Goal: Task Accomplishment & Management: Use online tool/utility

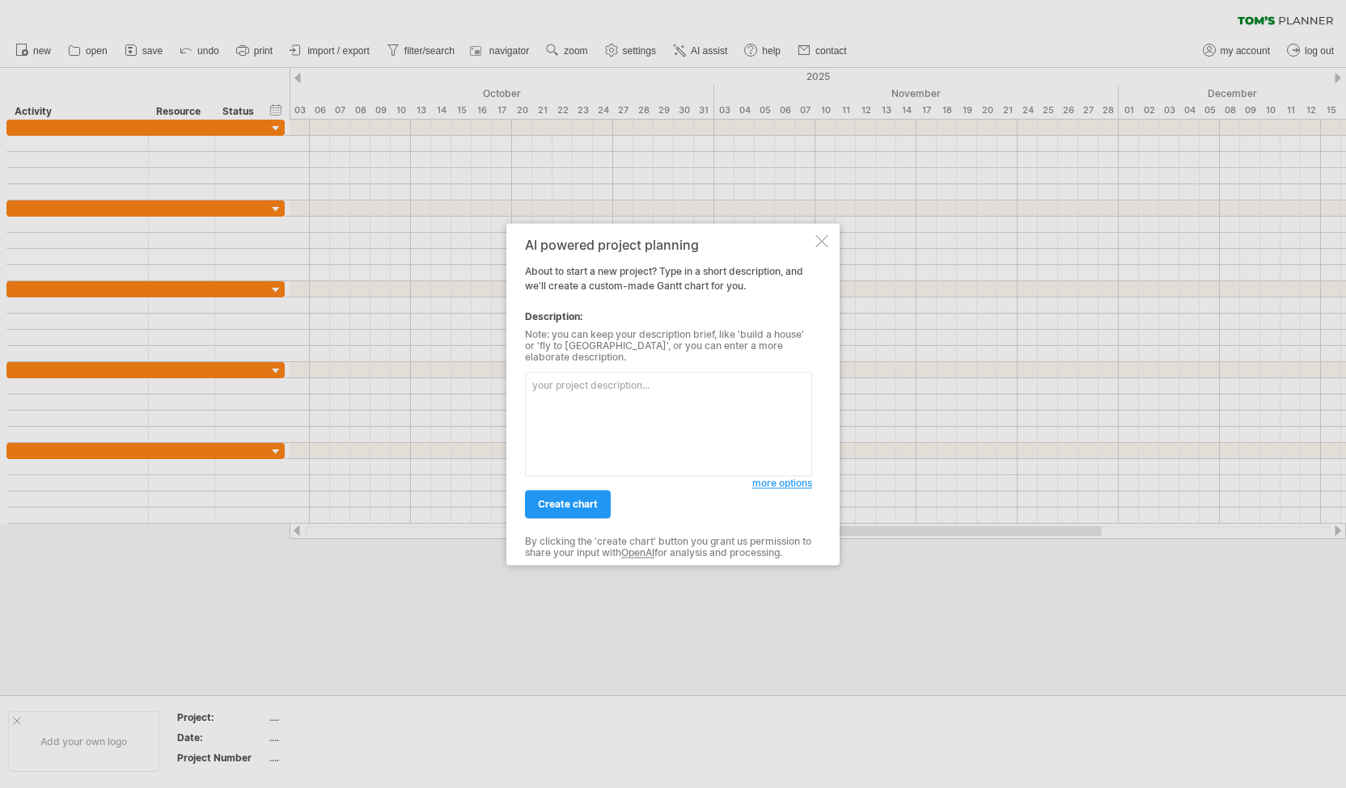
click at [815, 247] on div at bounding box center [821, 241] width 13 height 13
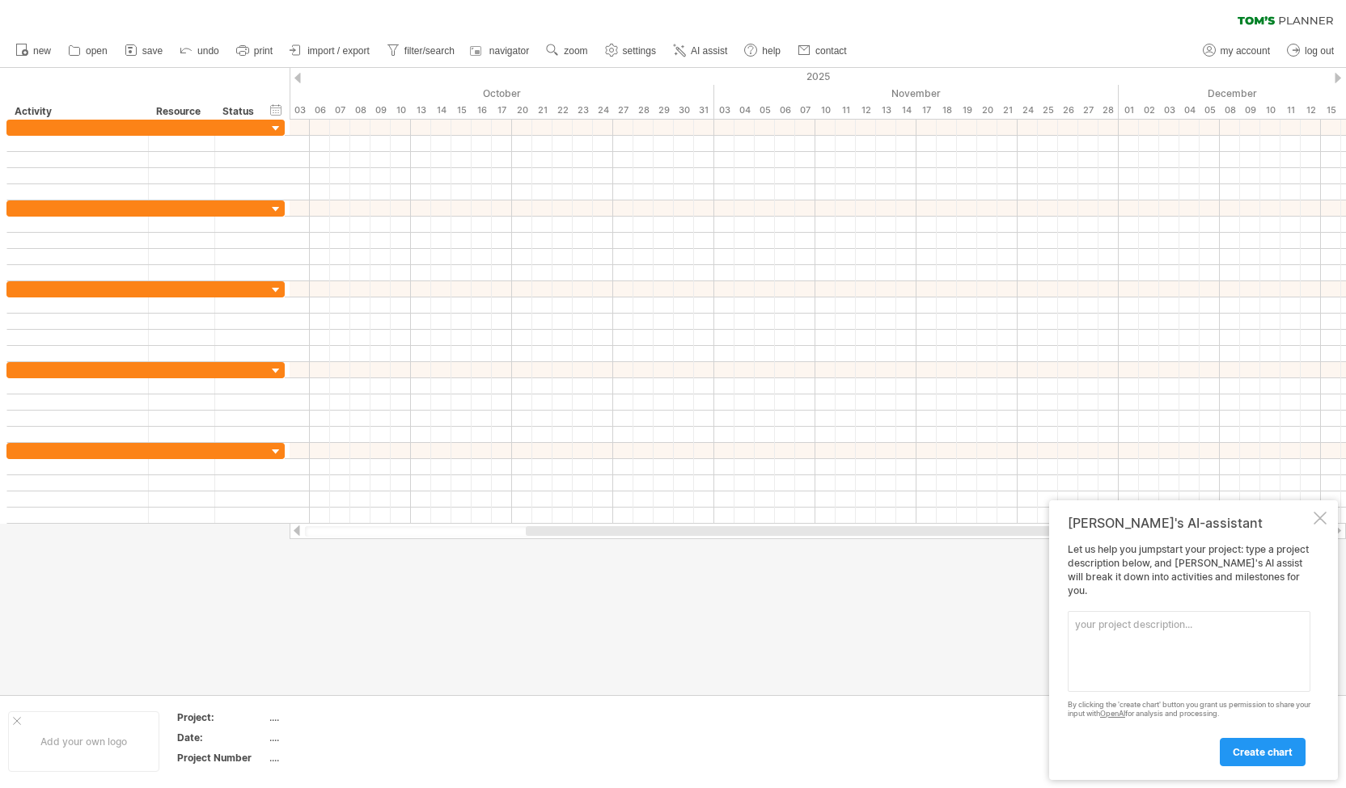
click at [1135, 635] on textarea at bounding box center [1188, 651] width 243 height 81
paste textarea "Assignments & Weekly Tracking Team Contract Status: Closed Due Date: [DATE] 5:0…"
type textarea "Assignments & Weekly Tracking Team Contract Status: Closed Due Date: [DATE] 5:0…"
click at [1229, 749] on link "create chart" at bounding box center [1263, 752] width 86 height 28
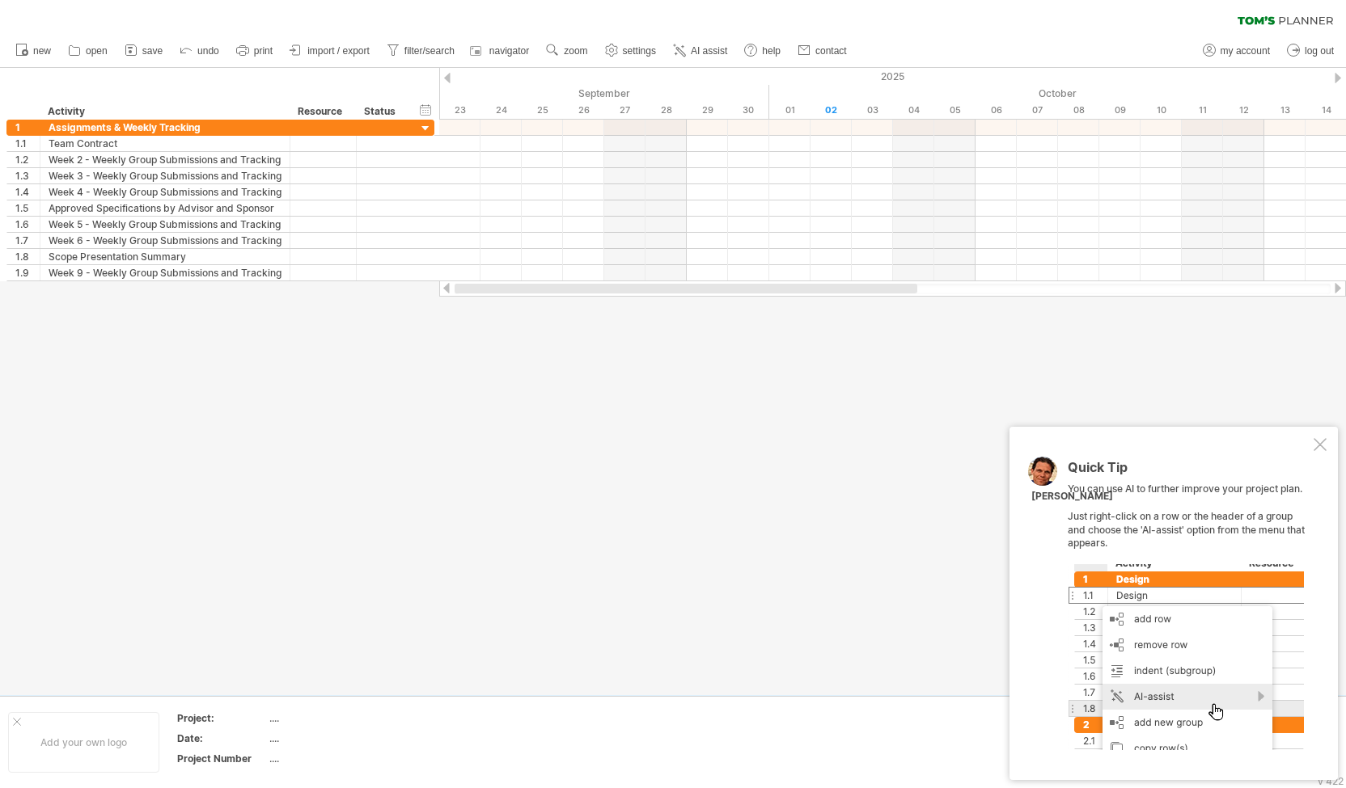
drag, startPoint x: 694, startPoint y: 285, endPoint x: 454, endPoint y: 287, distance: 239.4
click at [454, 287] on div at bounding box center [685, 289] width 463 height 10
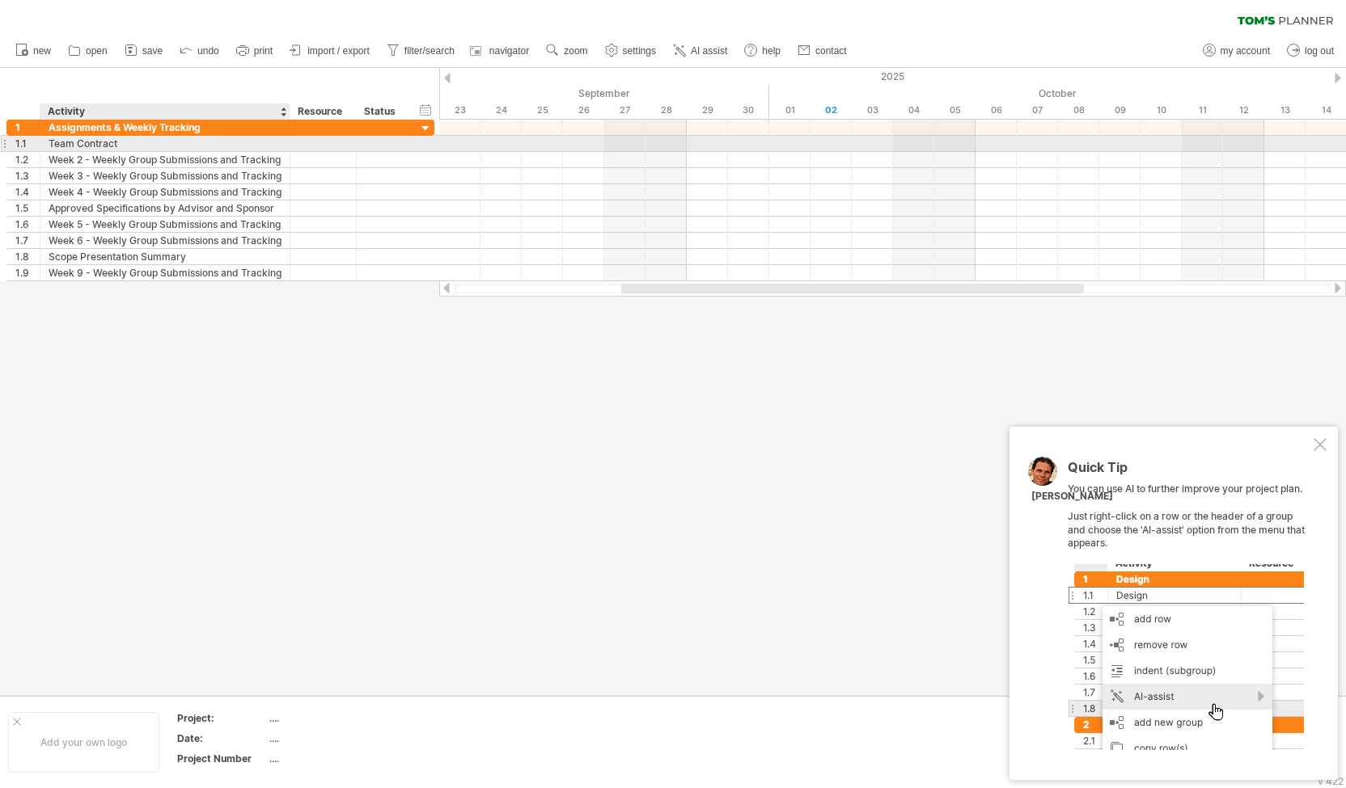
click at [188, 139] on div "Team Contract" at bounding box center [165, 143] width 233 height 15
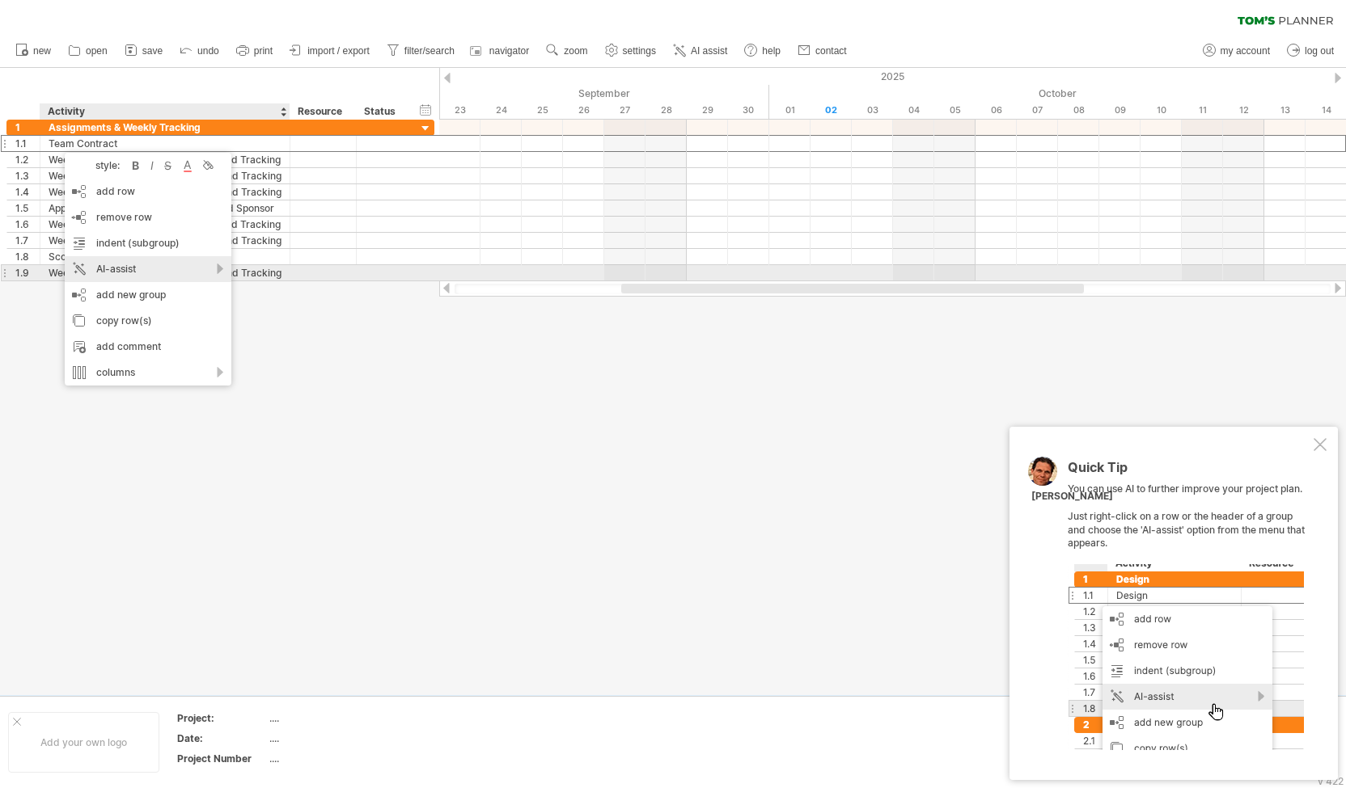
click at [218, 266] on div "AI-assist" at bounding box center [148, 269] width 167 height 26
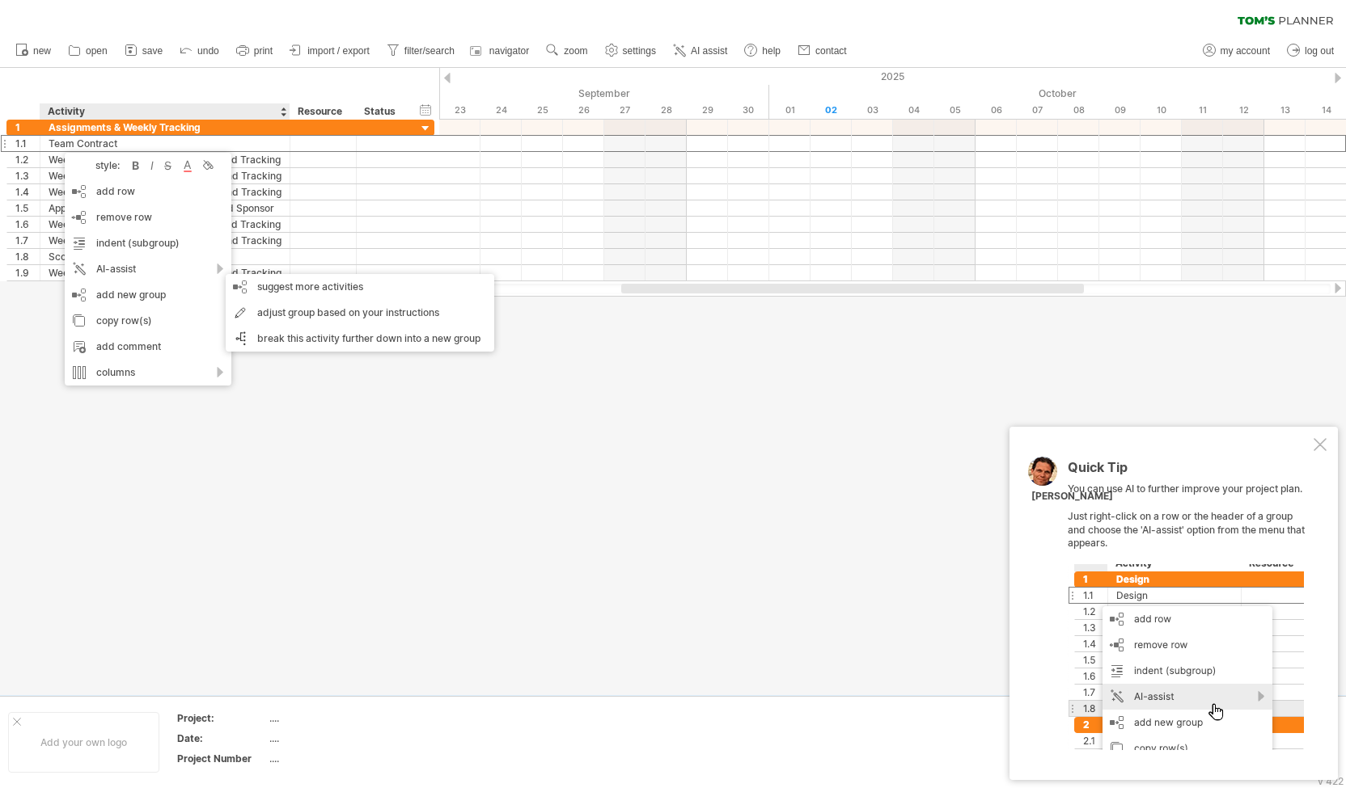
click at [312, 411] on div at bounding box center [673, 382] width 1346 height 628
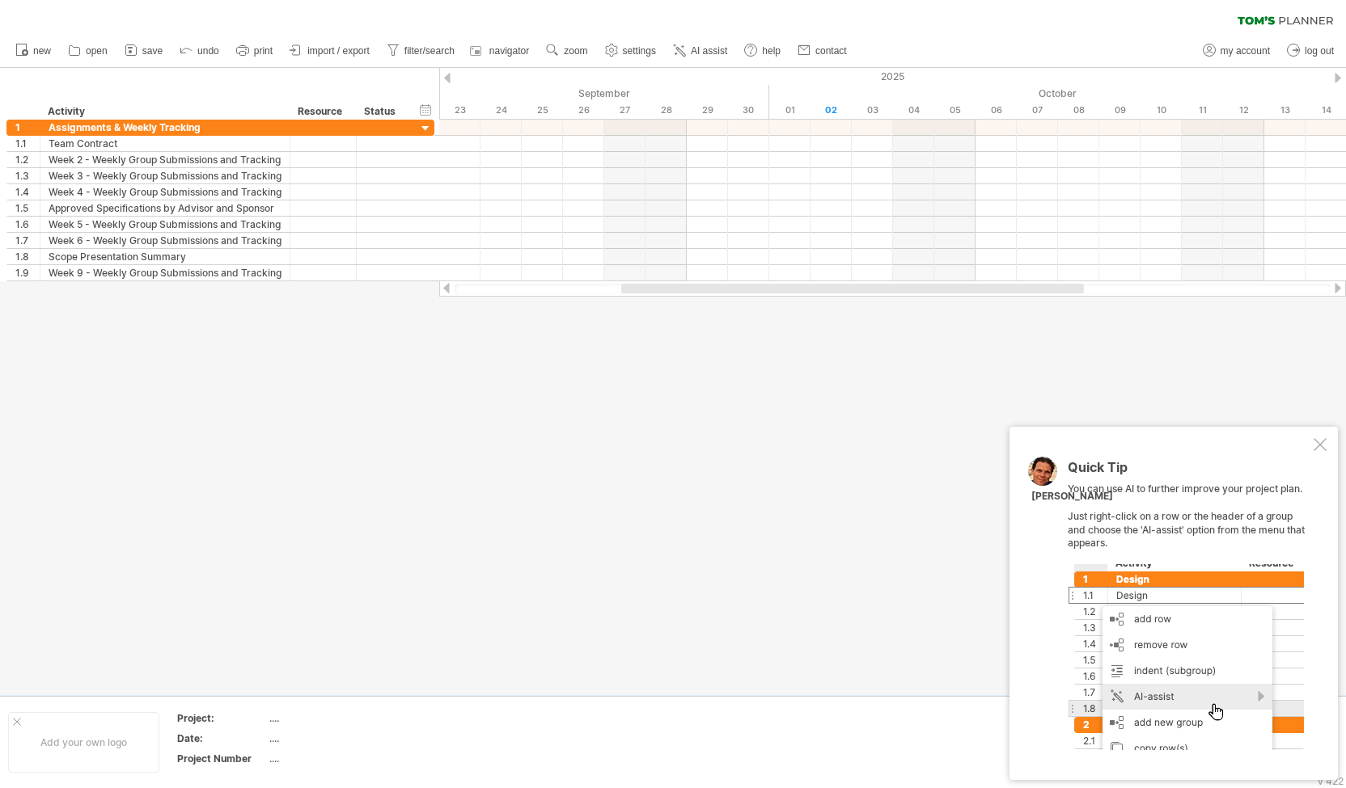
click at [1213, 685] on div at bounding box center [1185, 657] width 236 height 186
click at [1317, 445] on div at bounding box center [1319, 444] width 13 height 13
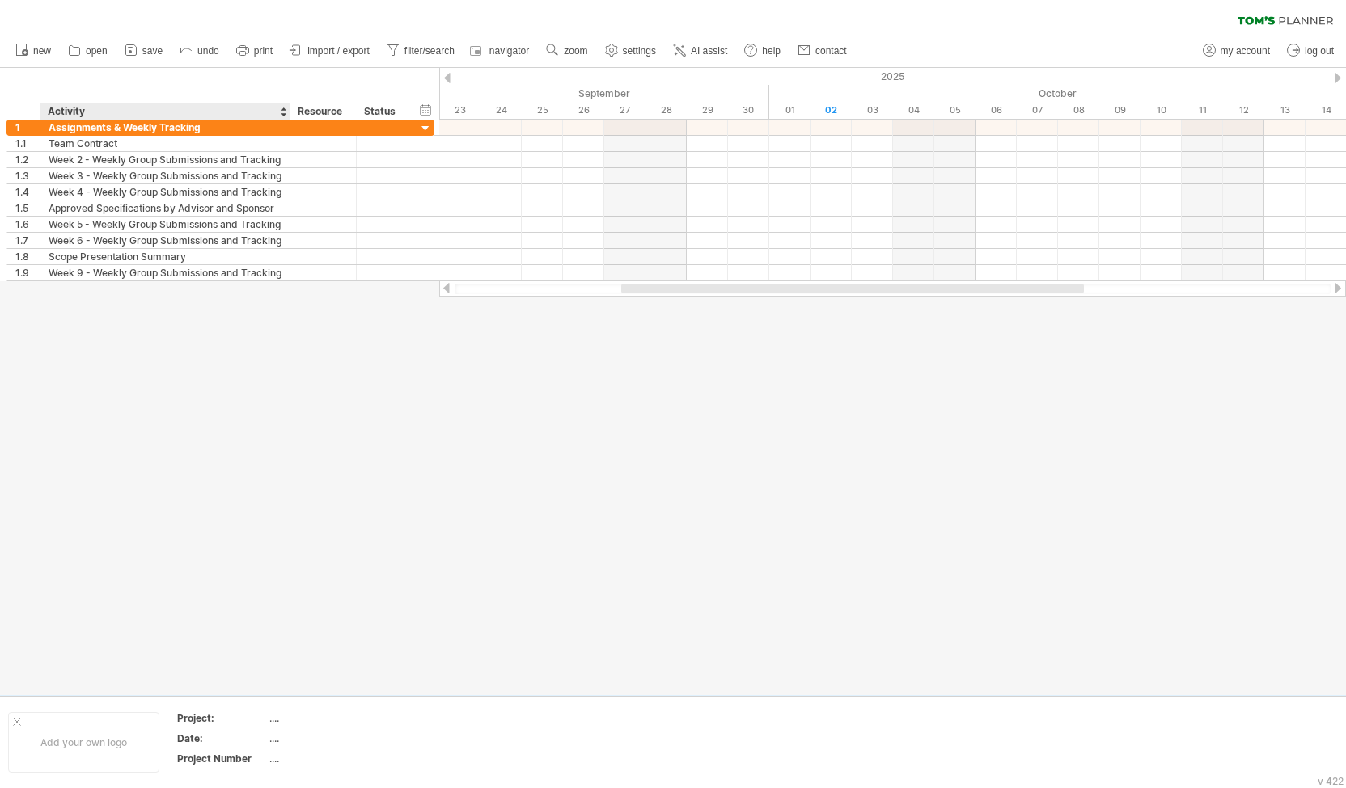
click at [99, 357] on div at bounding box center [673, 382] width 1346 height 628
click at [149, 316] on div at bounding box center [673, 382] width 1346 height 628
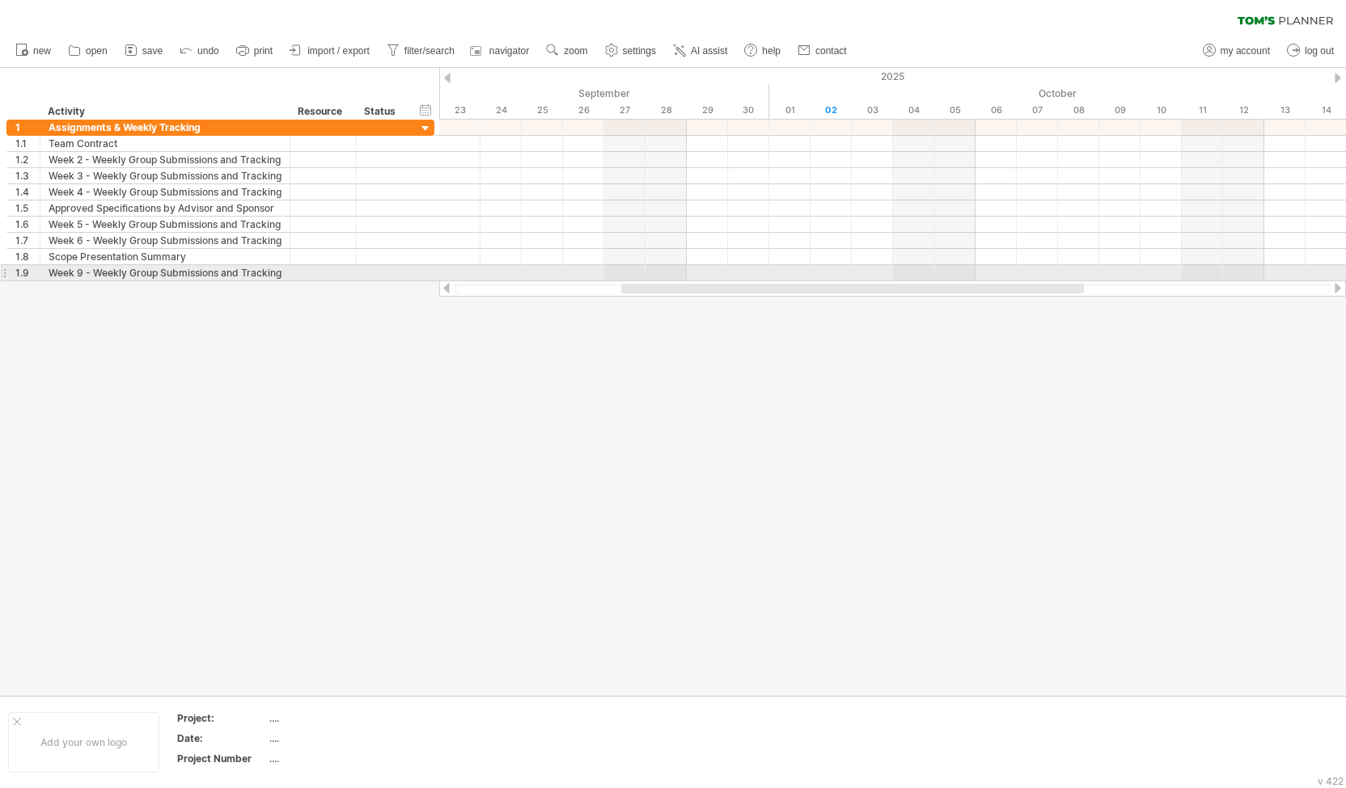
click at [5, 273] on div at bounding box center [4, 272] width 6 height 17
click at [66, 279] on div "**********" at bounding box center [219, 201] width 439 height 162
click at [74, 272] on div "Week 9 - Weekly Group Submissions and Tracking" at bounding box center [165, 272] width 233 height 15
click at [79, 303] on div at bounding box center [673, 382] width 1346 height 628
click at [280, 266] on div "Week 9 - Weekly Group Submissions and Tracking" at bounding box center [165, 272] width 233 height 15
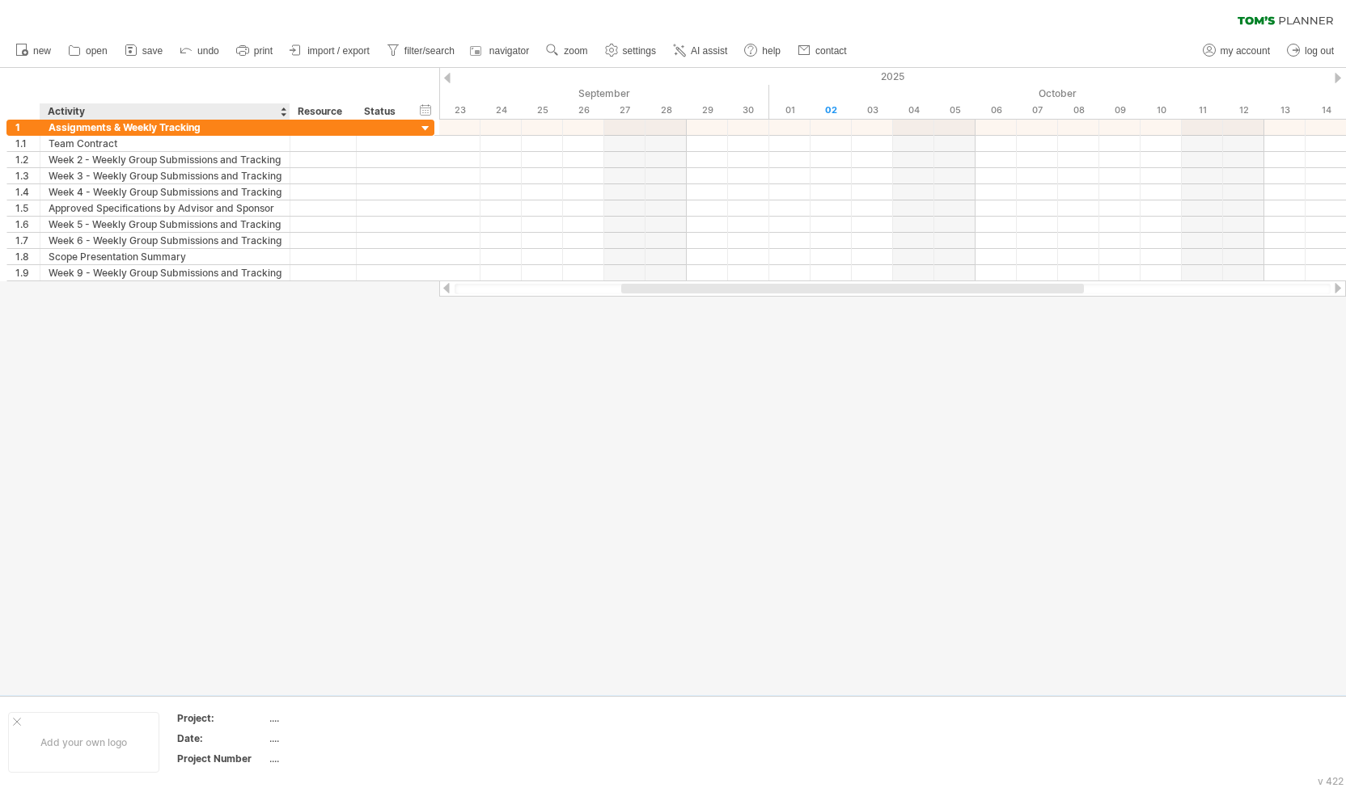
click at [267, 305] on div at bounding box center [673, 382] width 1346 height 628
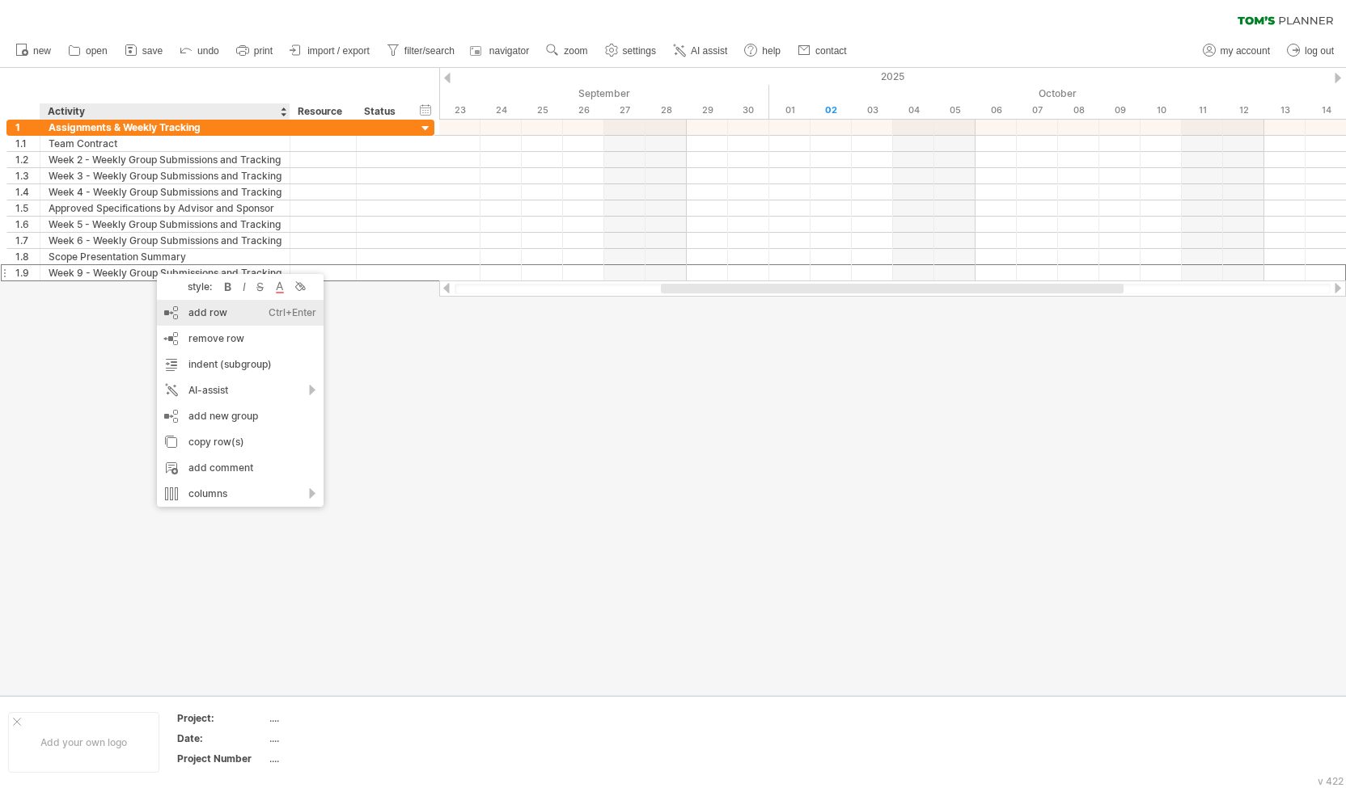
click at [213, 312] on div "add row Ctrl+Enter Cmd+Enter" at bounding box center [240, 313] width 167 height 26
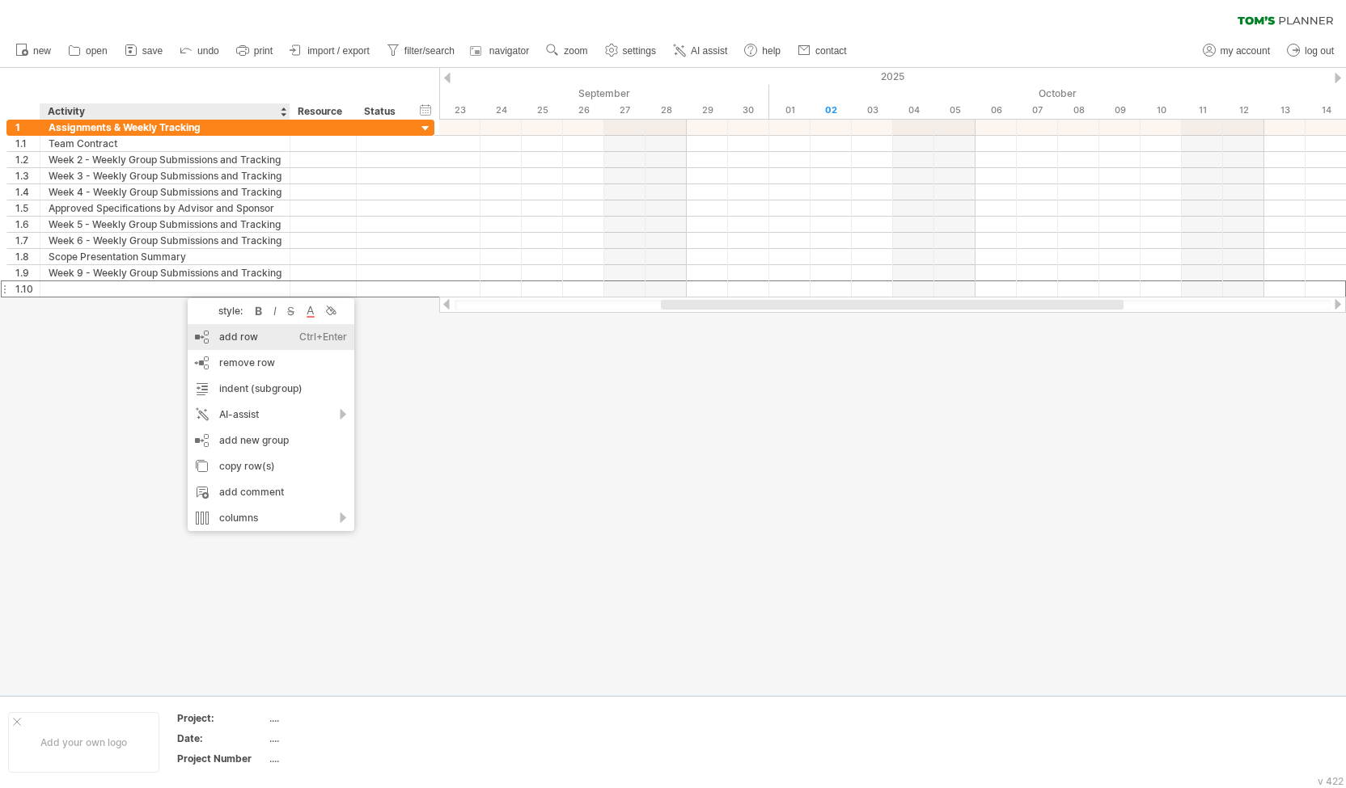
click at [221, 333] on div "add row Ctrl+Enter Cmd+Enter" at bounding box center [271, 337] width 167 height 26
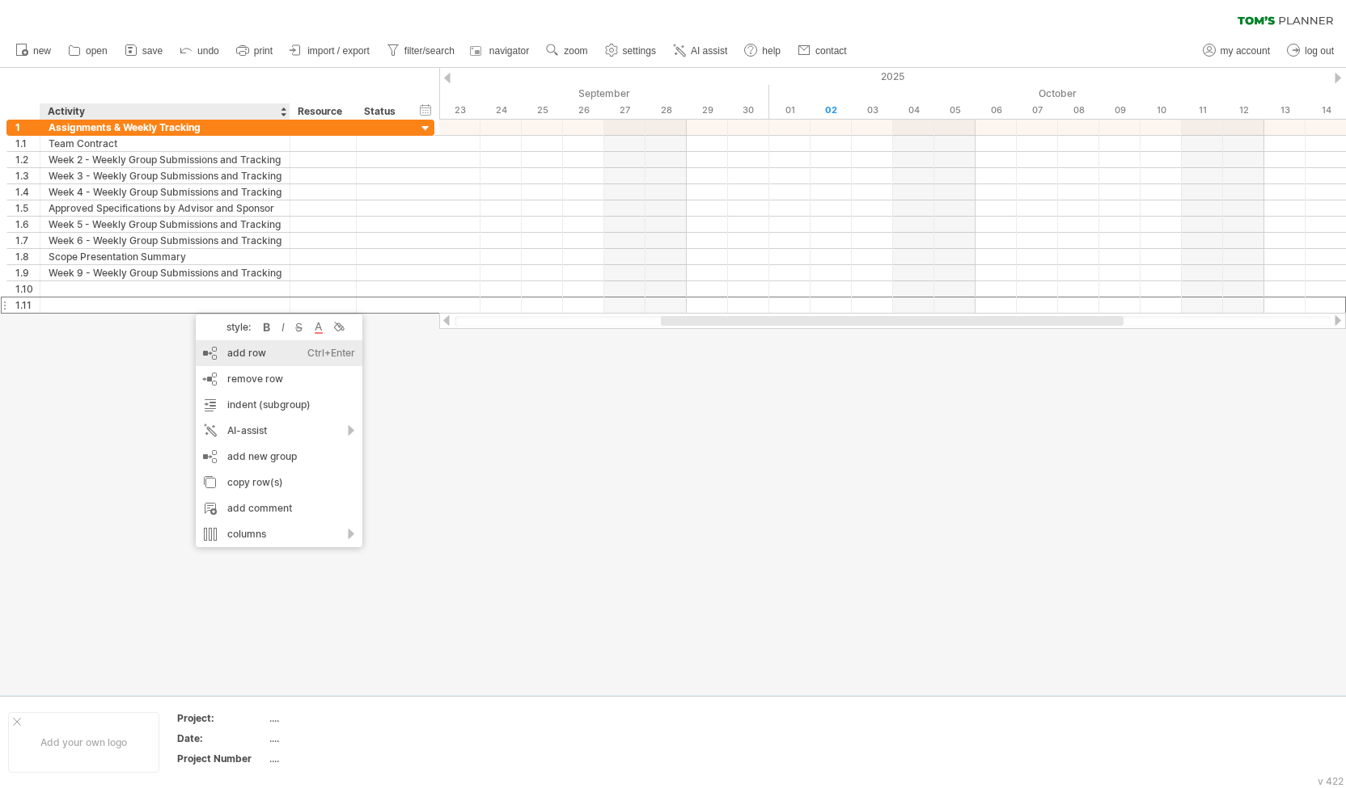
click at [225, 352] on div "add row Ctrl+Enter Cmd+Enter" at bounding box center [279, 353] width 167 height 26
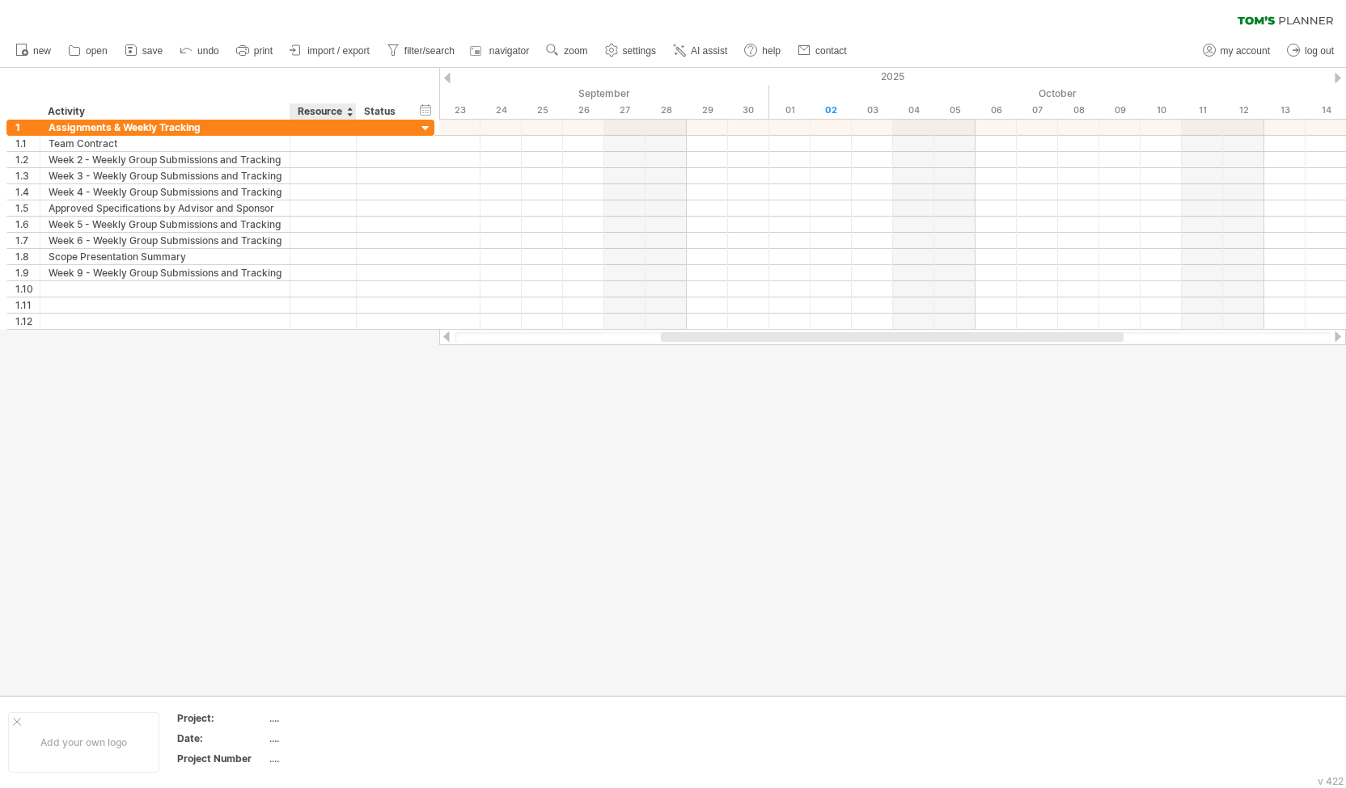
click at [331, 518] on div at bounding box center [673, 382] width 1346 height 628
drag, startPoint x: 674, startPoint y: 337, endPoint x: 542, endPoint y: 354, distance: 133.7
click at [542, 354] on div "Trying to reach [DOMAIN_NAME] Connected again... 0% clear filter new 1" at bounding box center [673, 394] width 1346 height 788
click at [325, 442] on div at bounding box center [673, 382] width 1346 height 628
click at [44, 51] on span "new" at bounding box center [42, 50] width 18 height 11
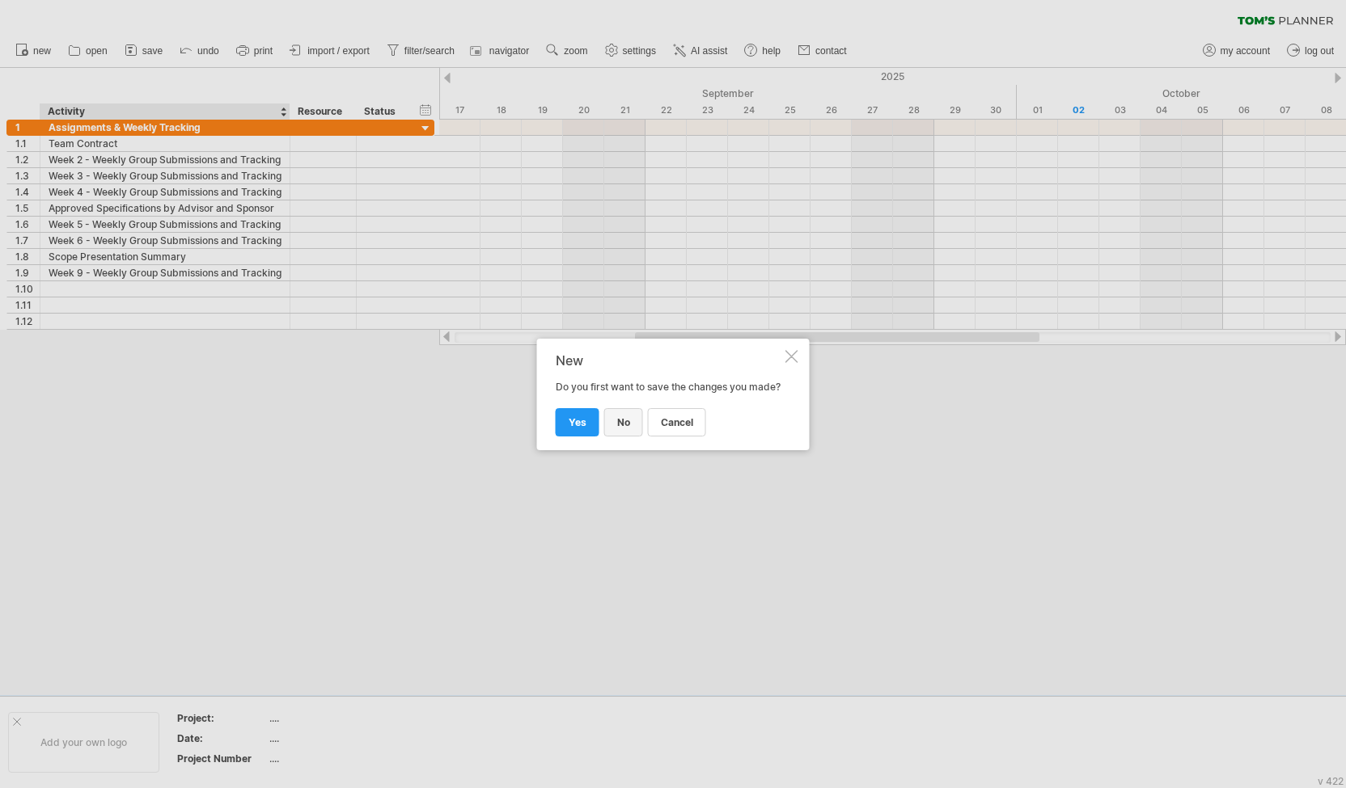
click at [610, 432] on link "no" at bounding box center [623, 422] width 39 height 28
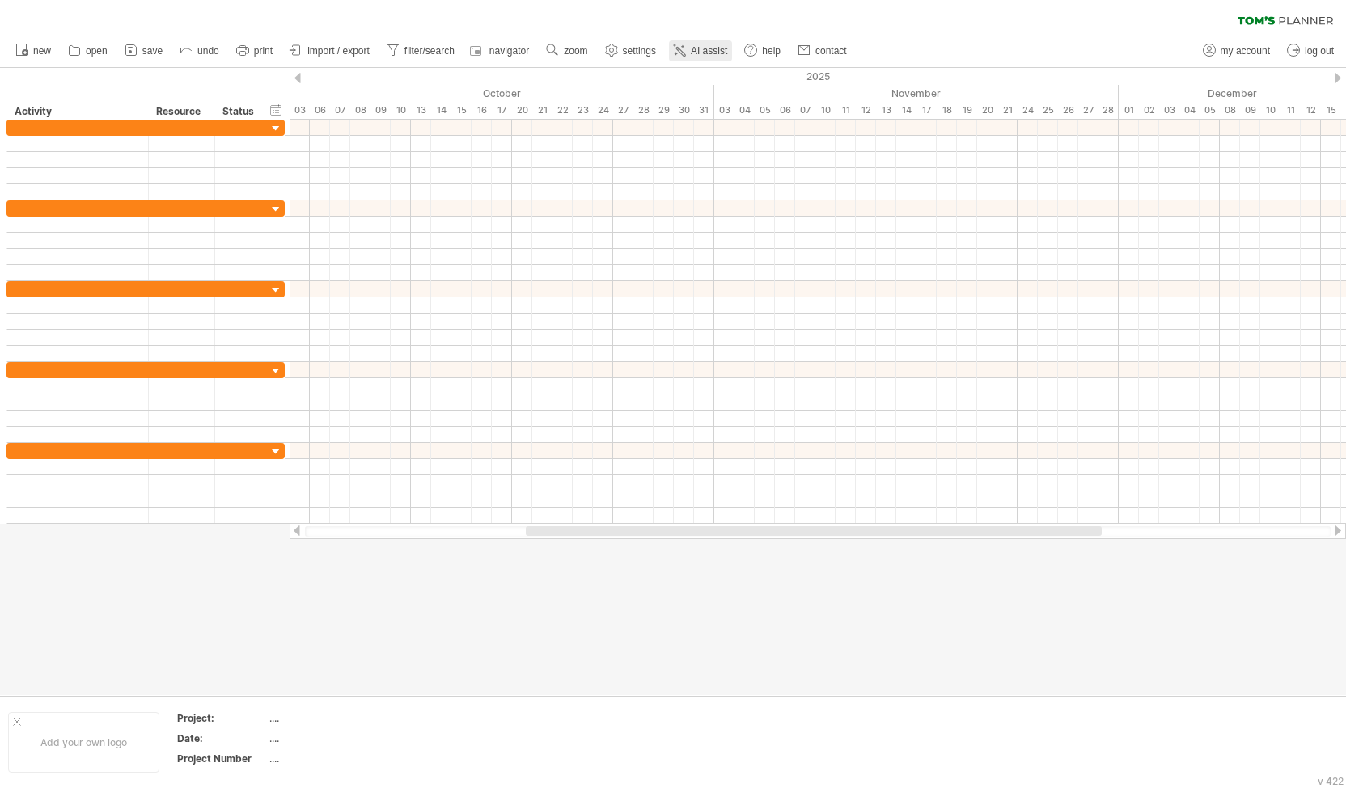
click at [725, 51] on span "AI assist" at bounding box center [709, 50] width 36 height 11
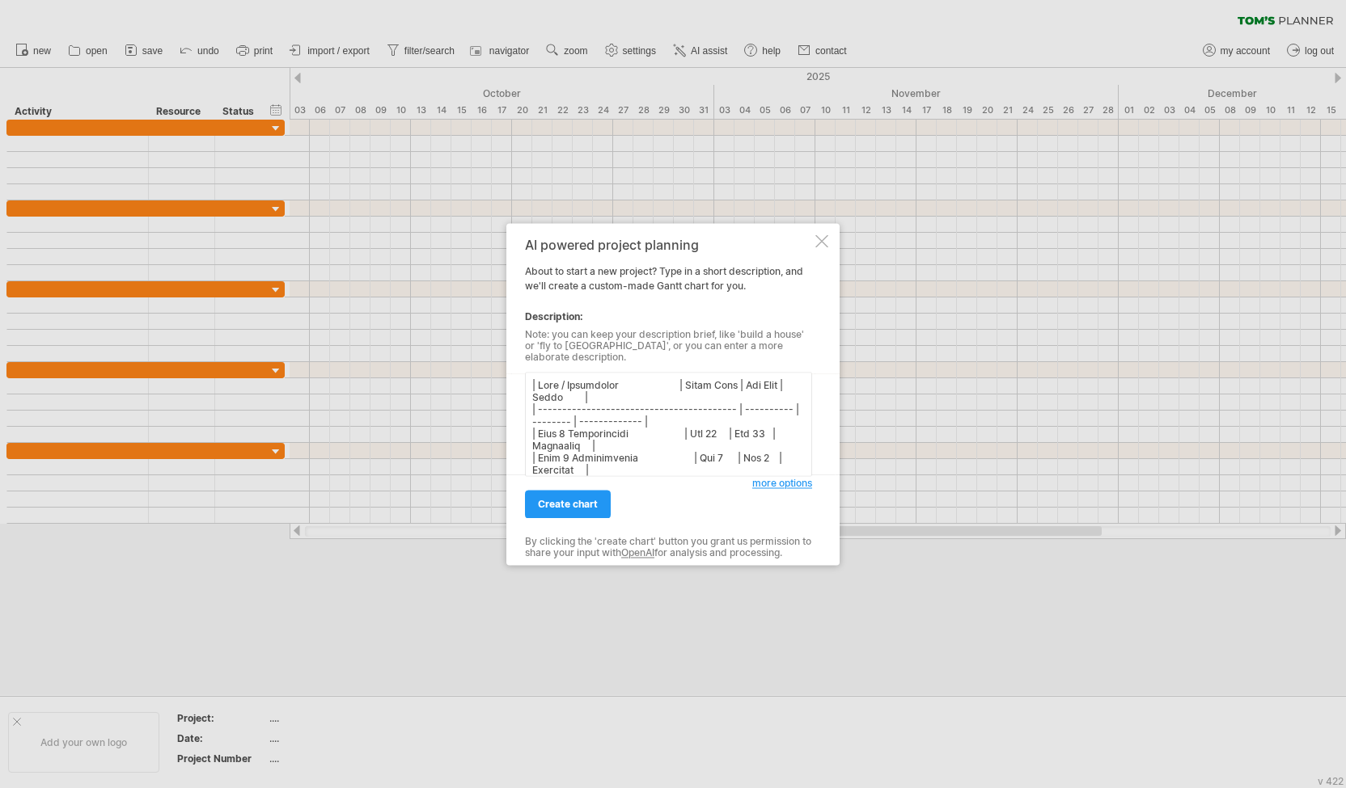
scroll to position [435, 0]
type textarea "| Task / Assignment | Start Date | End Date | Notes | | -----------------------…"
click at [597, 492] on link "create chart" at bounding box center [568, 504] width 86 height 28
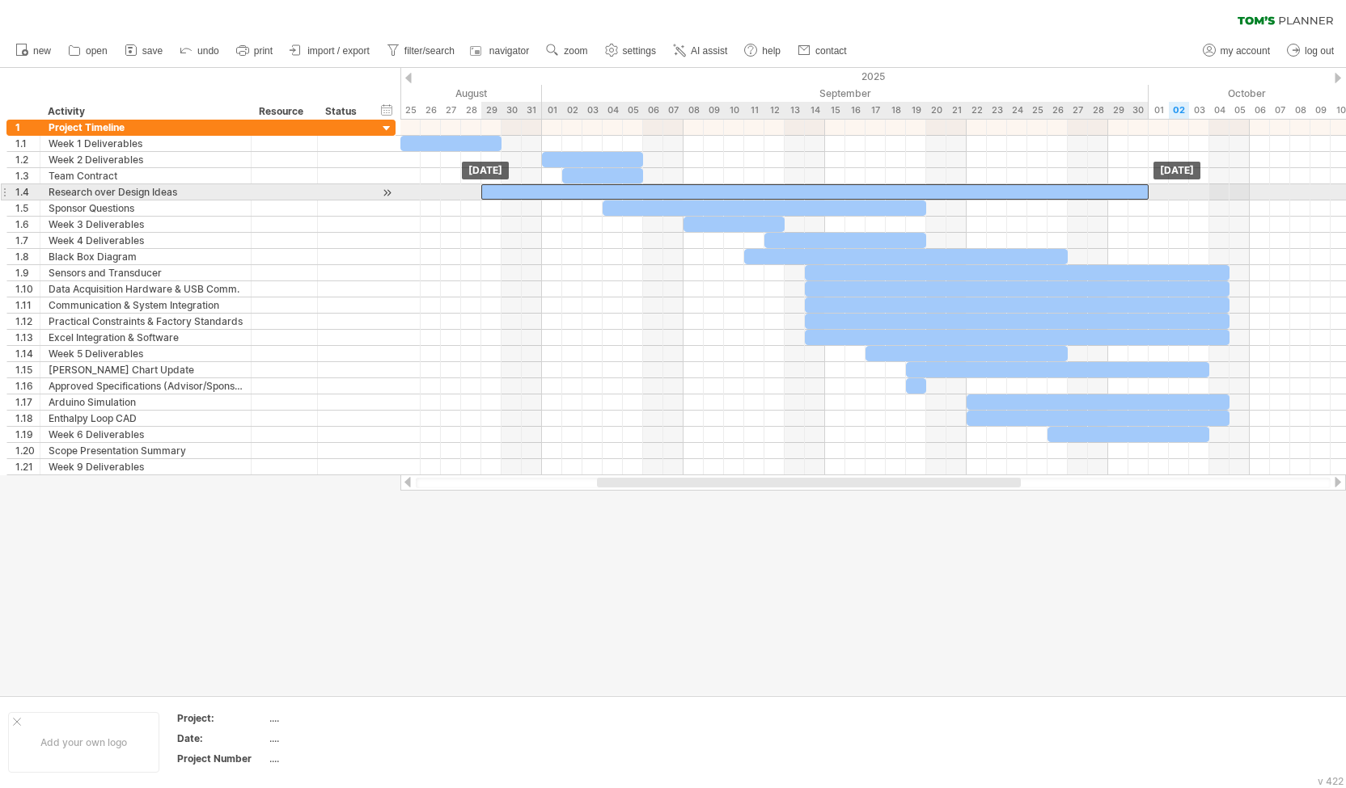
drag, startPoint x: 573, startPoint y: 191, endPoint x: 492, endPoint y: 190, distance: 80.9
click at [492, 190] on div at bounding box center [814, 191] width 667 height 15
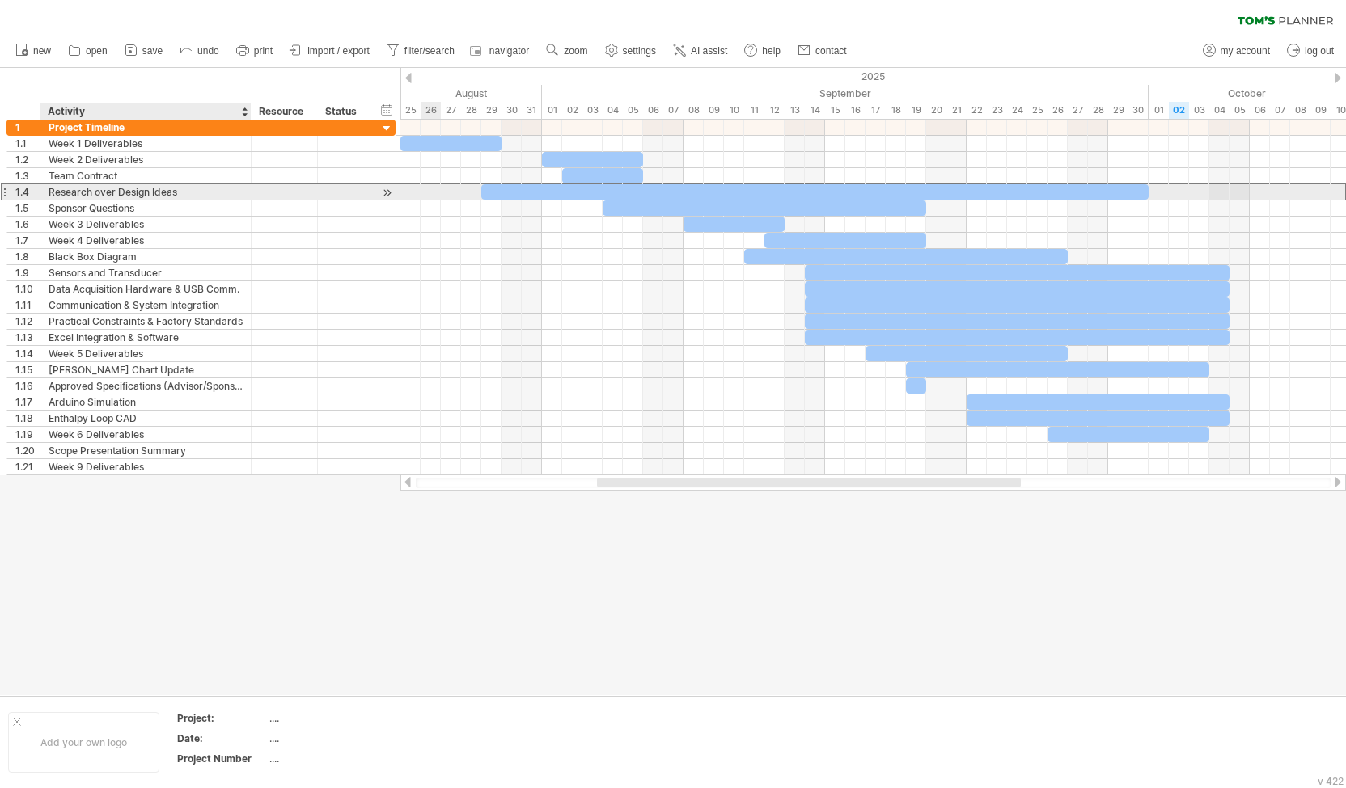
click at [215, 188] on div "Research over Design Ideas" at bounding box center [146, 191] width 194 height 15
click at [0, 0] on input "**********" at bounding box center [0, 0] width 0 height 0
click at [383, 191] on div at bounding box center [386, 192] width 15 height 17
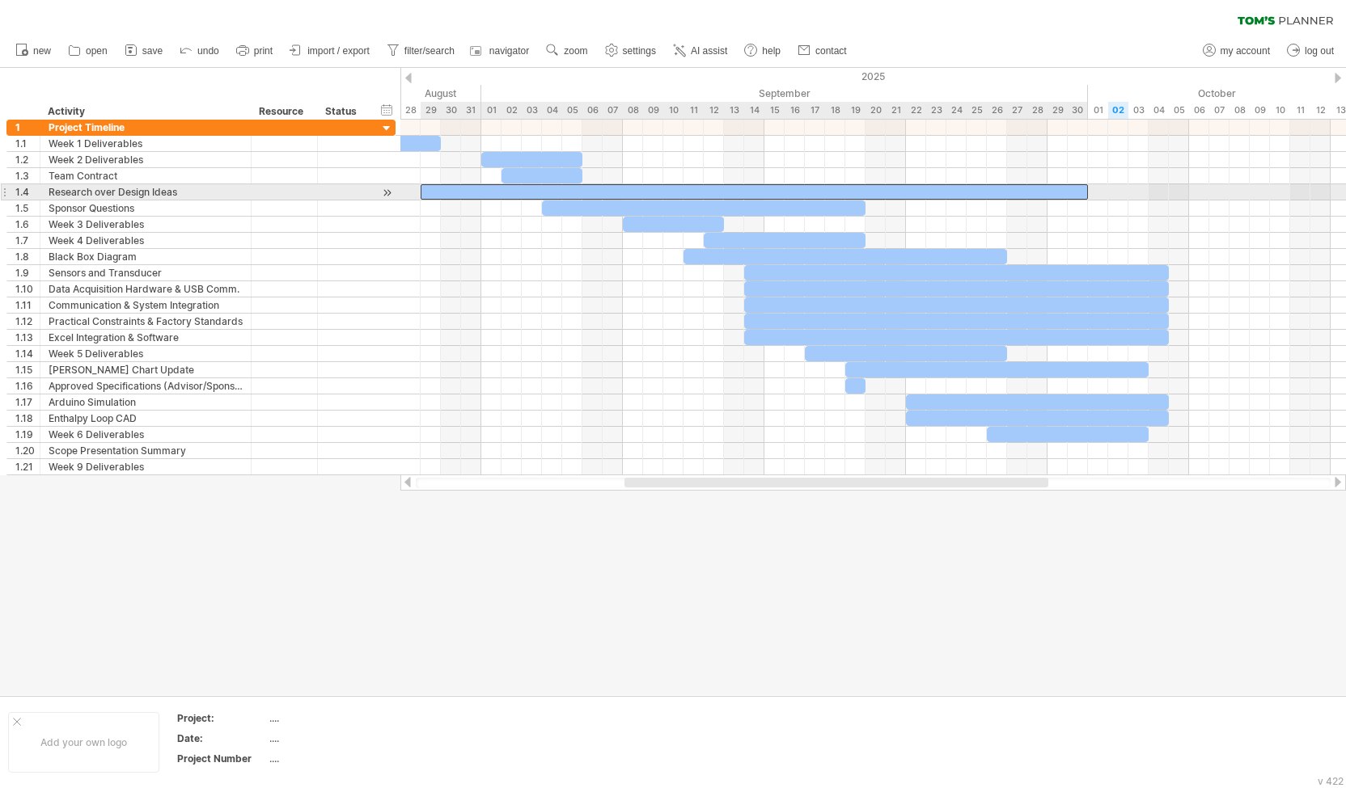
click at [472, 192] on div at bounding box center [754, 191] width 667 height 15
drag, startPoint x: 1084, startPoint y: 189, endPoint x: 1299, endPoint y: 190, distance: 214.3
click at [1299, 190] on span at bounding box center [1300, 191] width 6 height 15
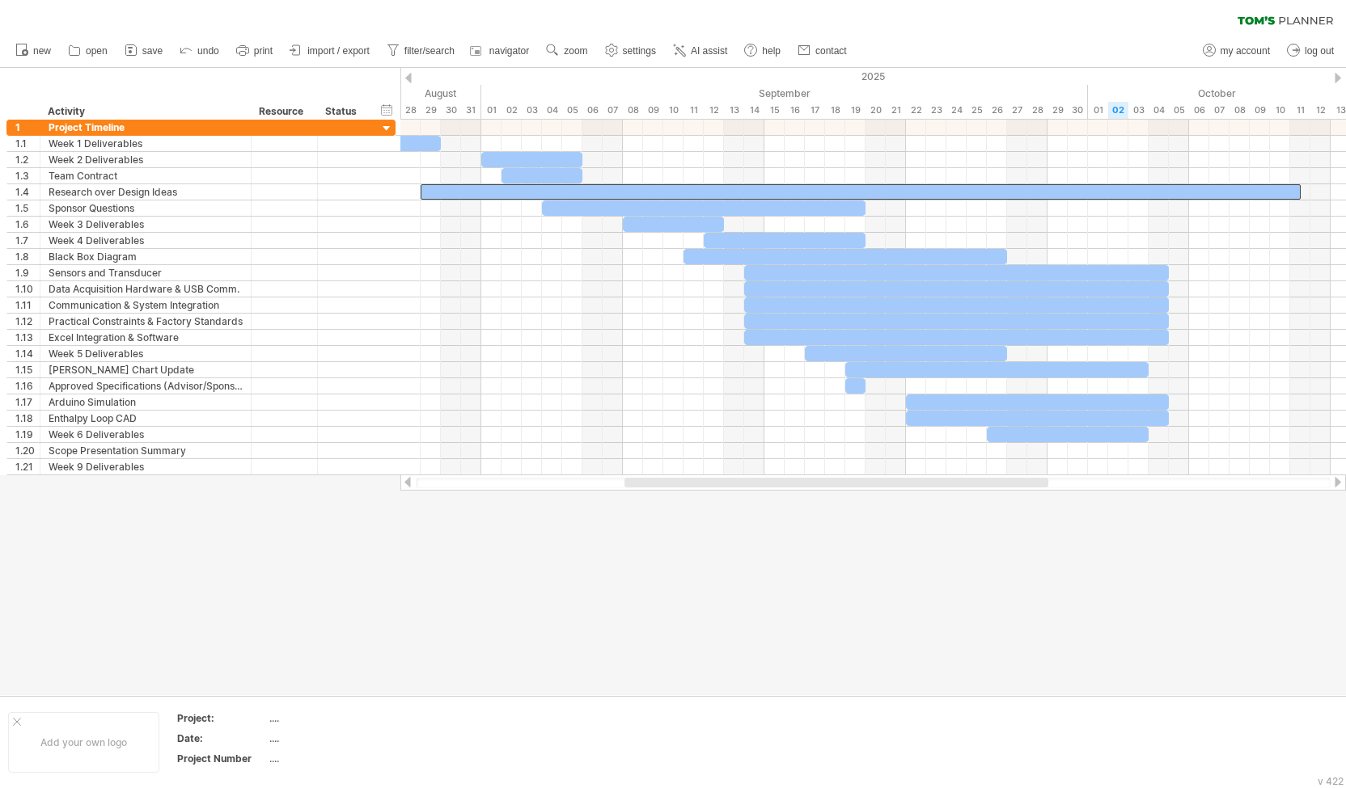
click at [1345, 590] on div at bounding box center [673, 382] width 1346 height 628
click at [645, 53] on span "settings" at bounding box center [639, 50] width 33 height 11
select select "*"
select select "**"
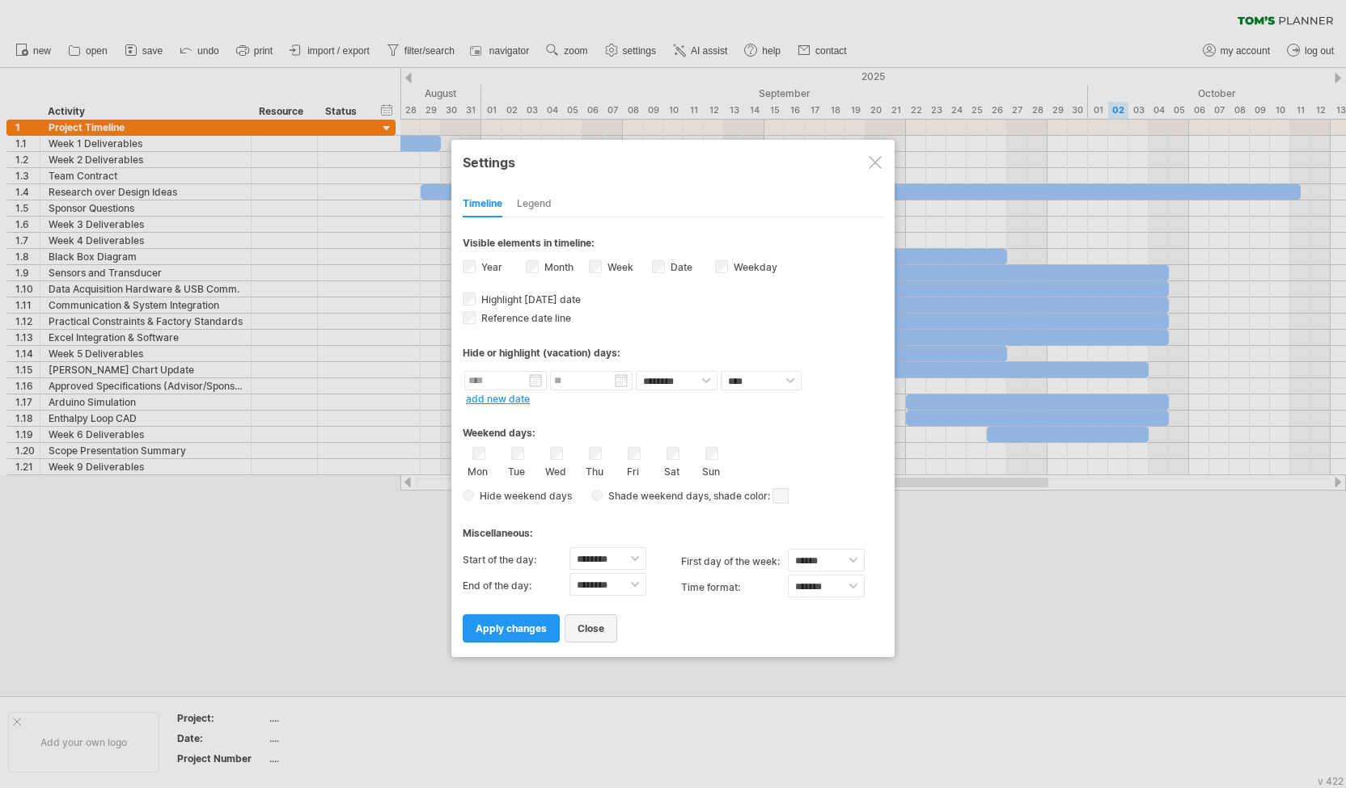
click at [594, 623] on span "close" at bounding box center [590, 629] width 27 height 12
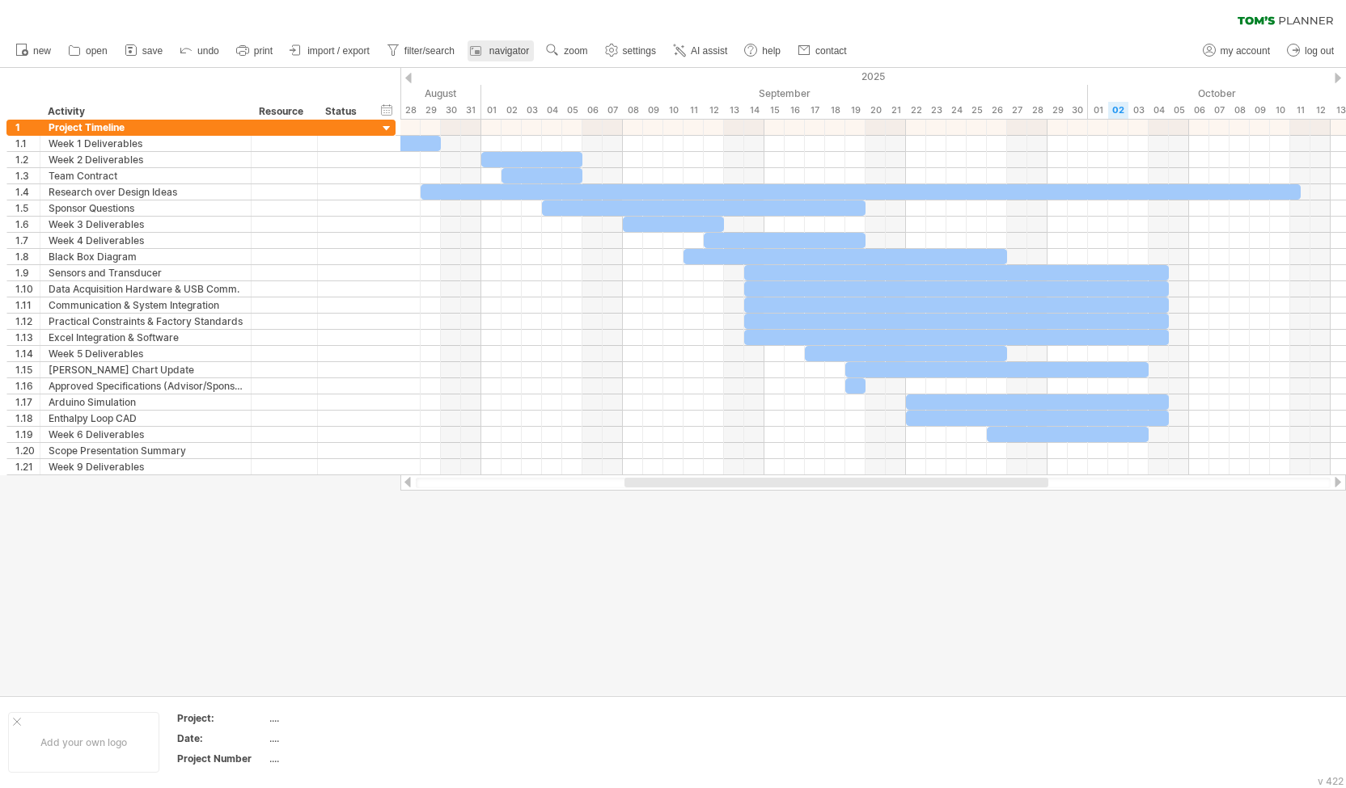
click at [498, 56] on span "navigator" at bounding box center [509, 50] width 40 height 11
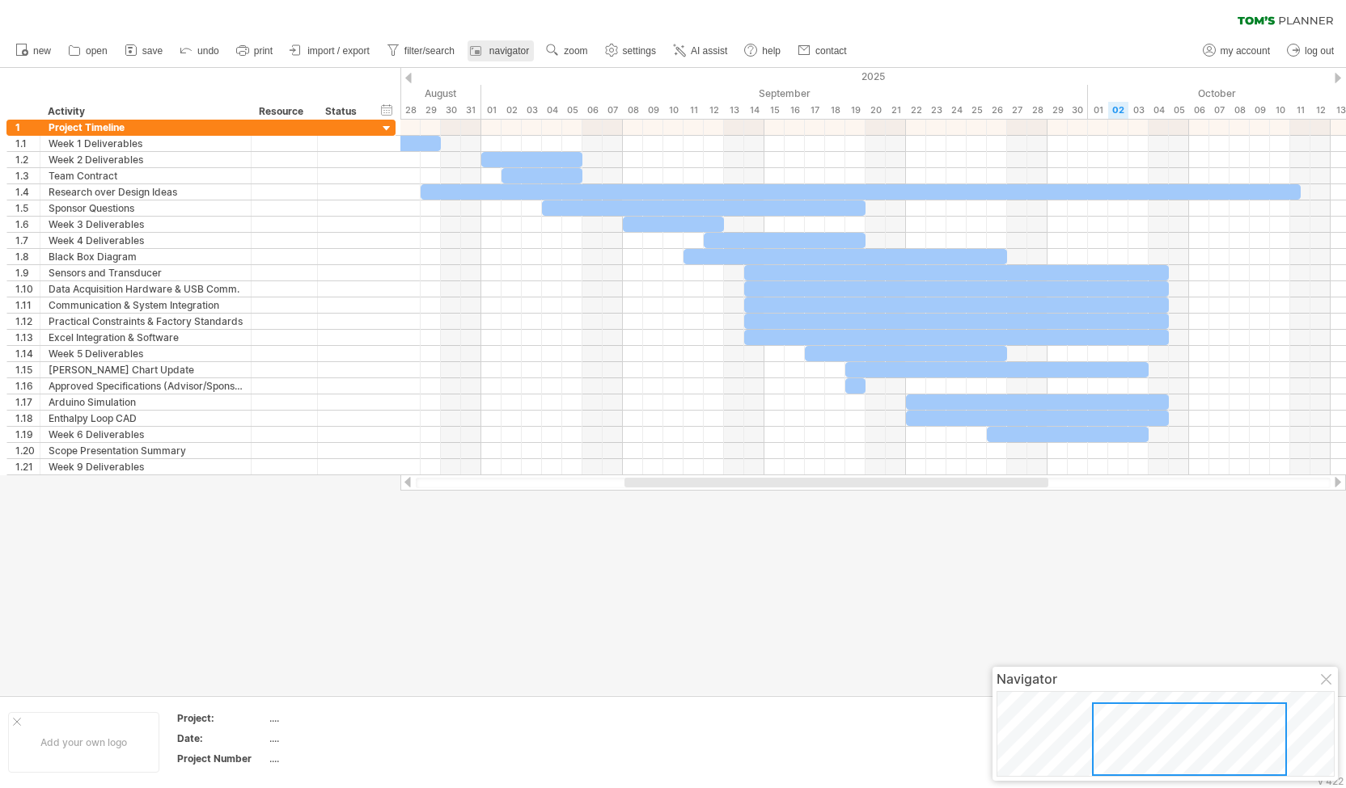
click at [498, 56] on span "navigator" at bounding box center [509, 50] width 40 height 11
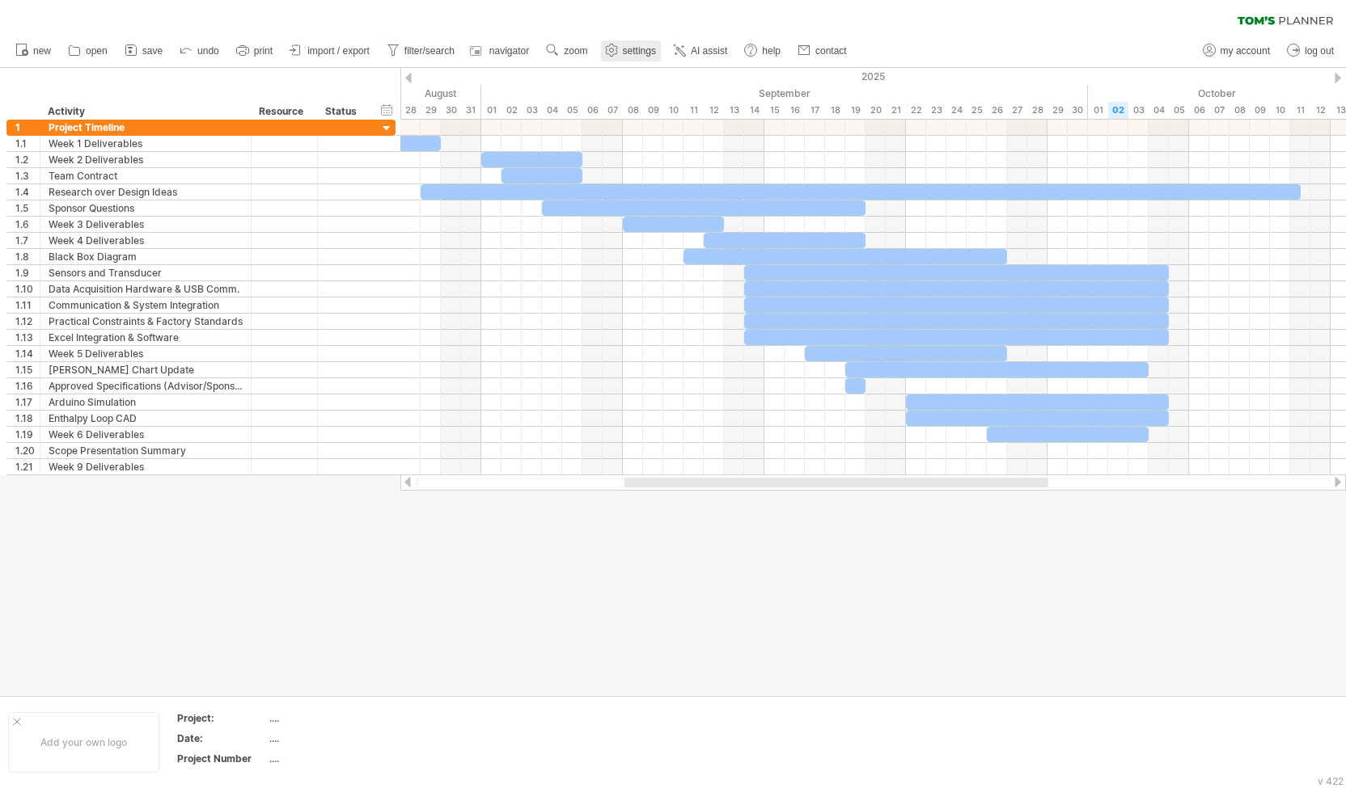
click at [618, 53] on use at bounding box center [611, 50] width 16 height 16
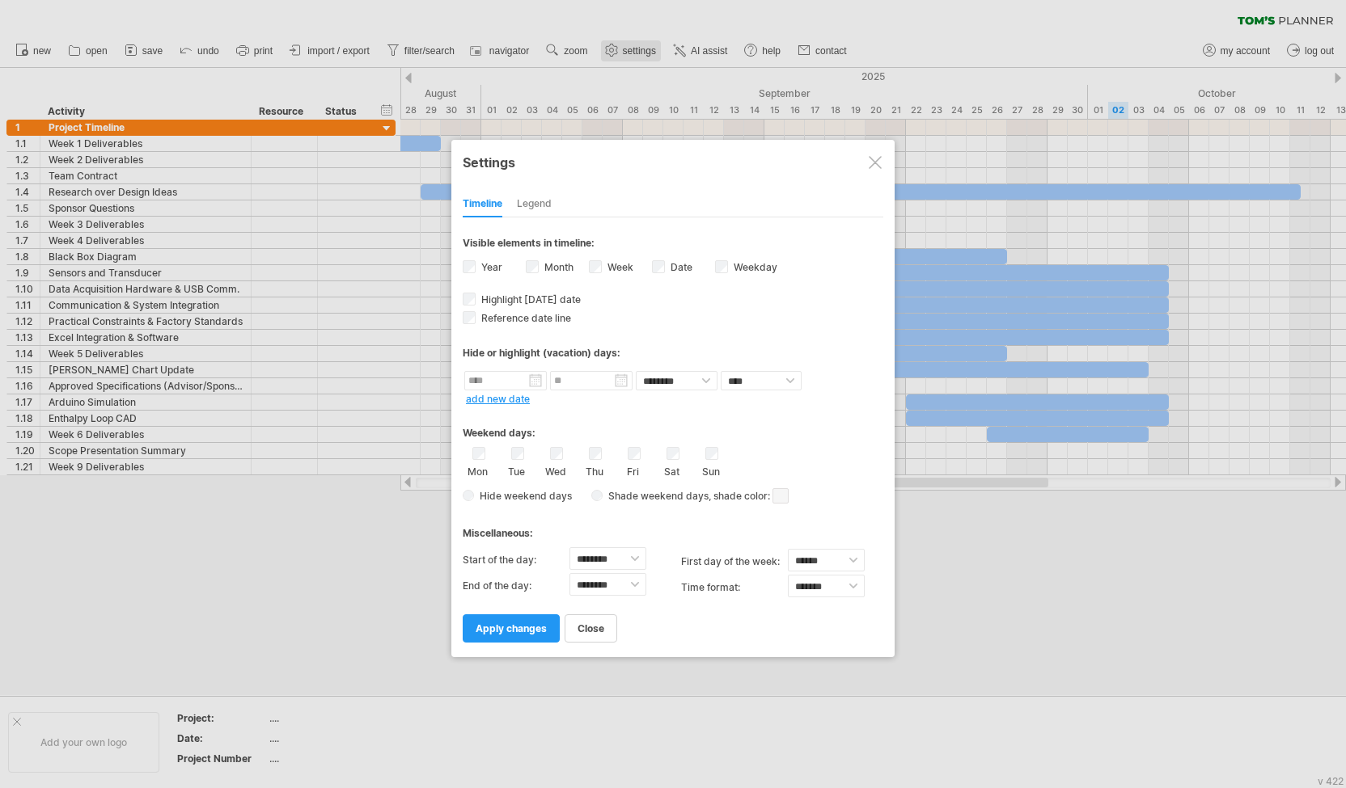
click at [618, 53] on div at bounding box center [673, 394] width 1346 height 788
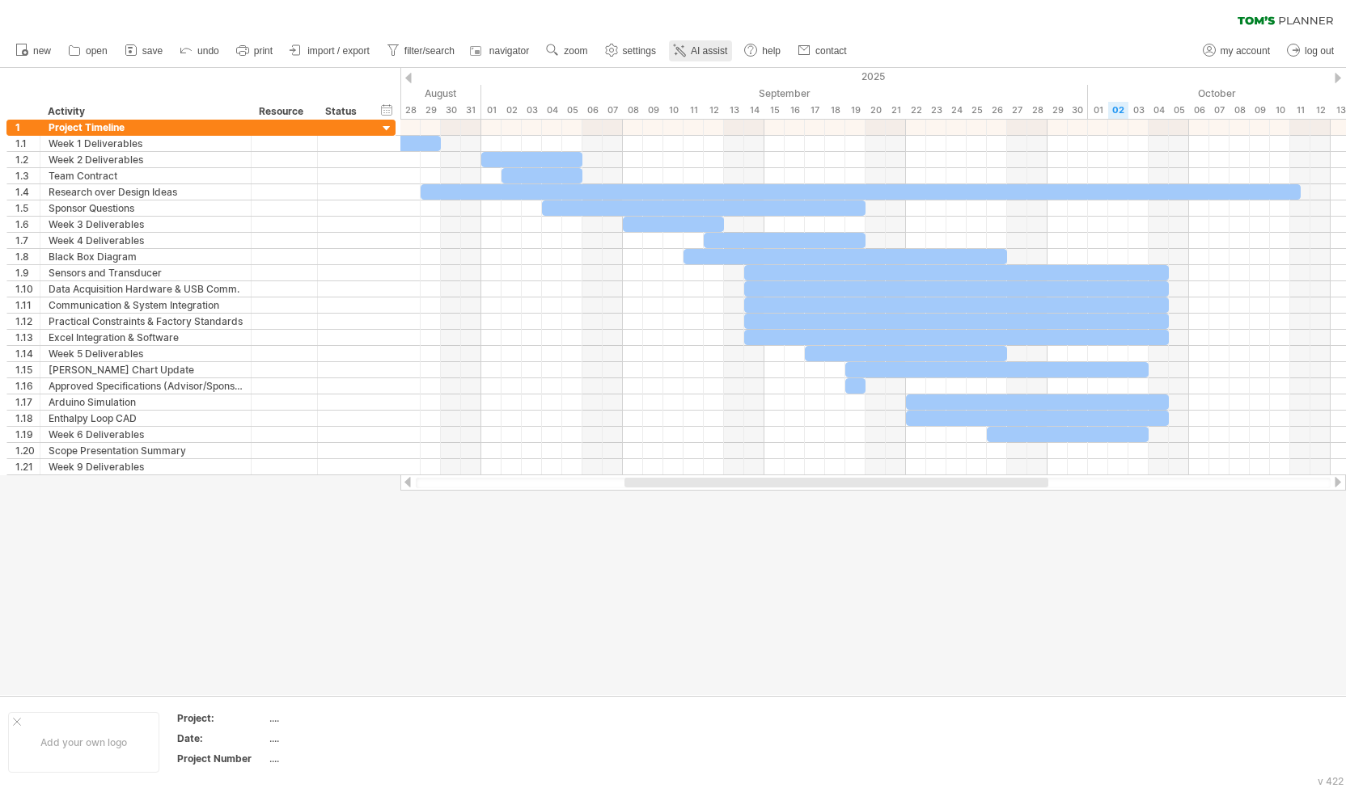
click at [691, 55] on link "AI assist" at bounding box center [700, 50] width 63 height 21
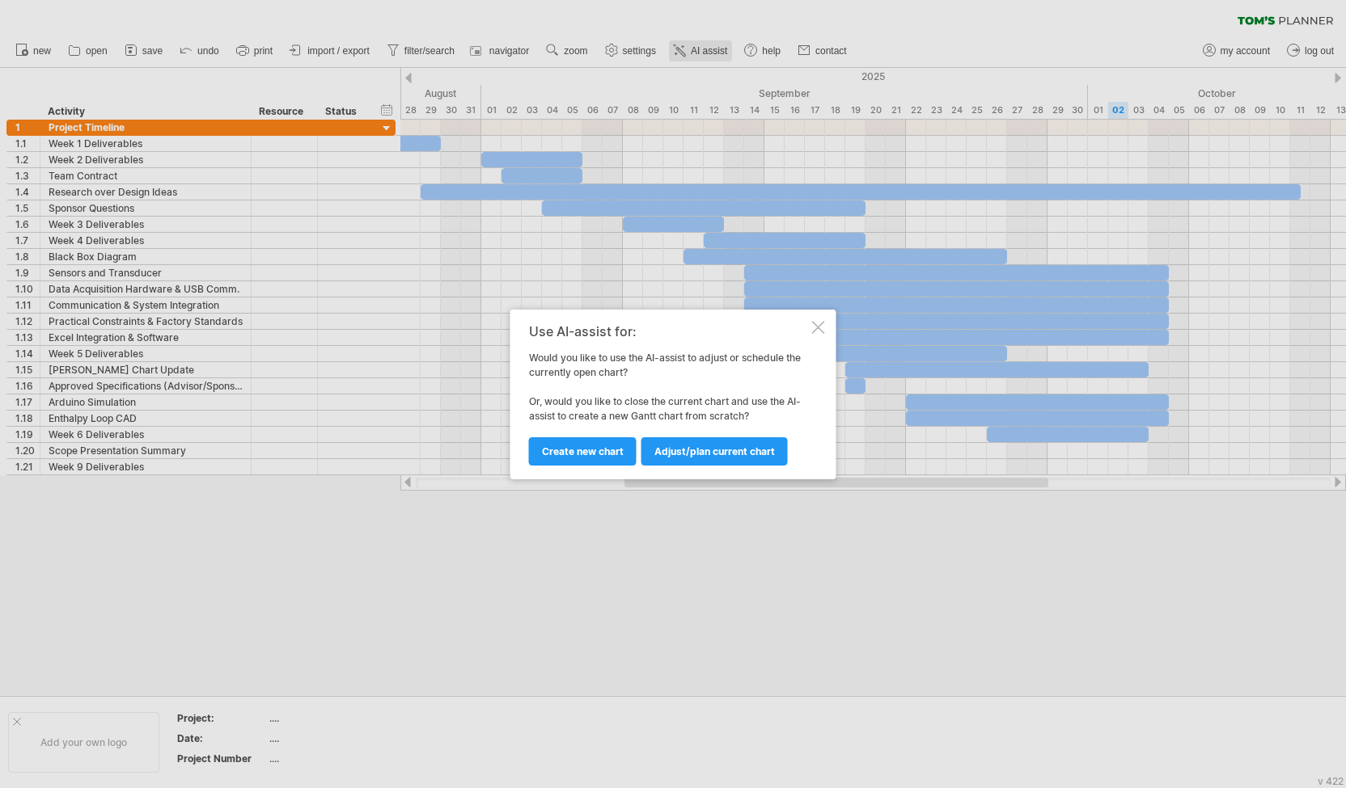
click at [691, 55] on div at bounding box center [673, 394] width 1346 height 788
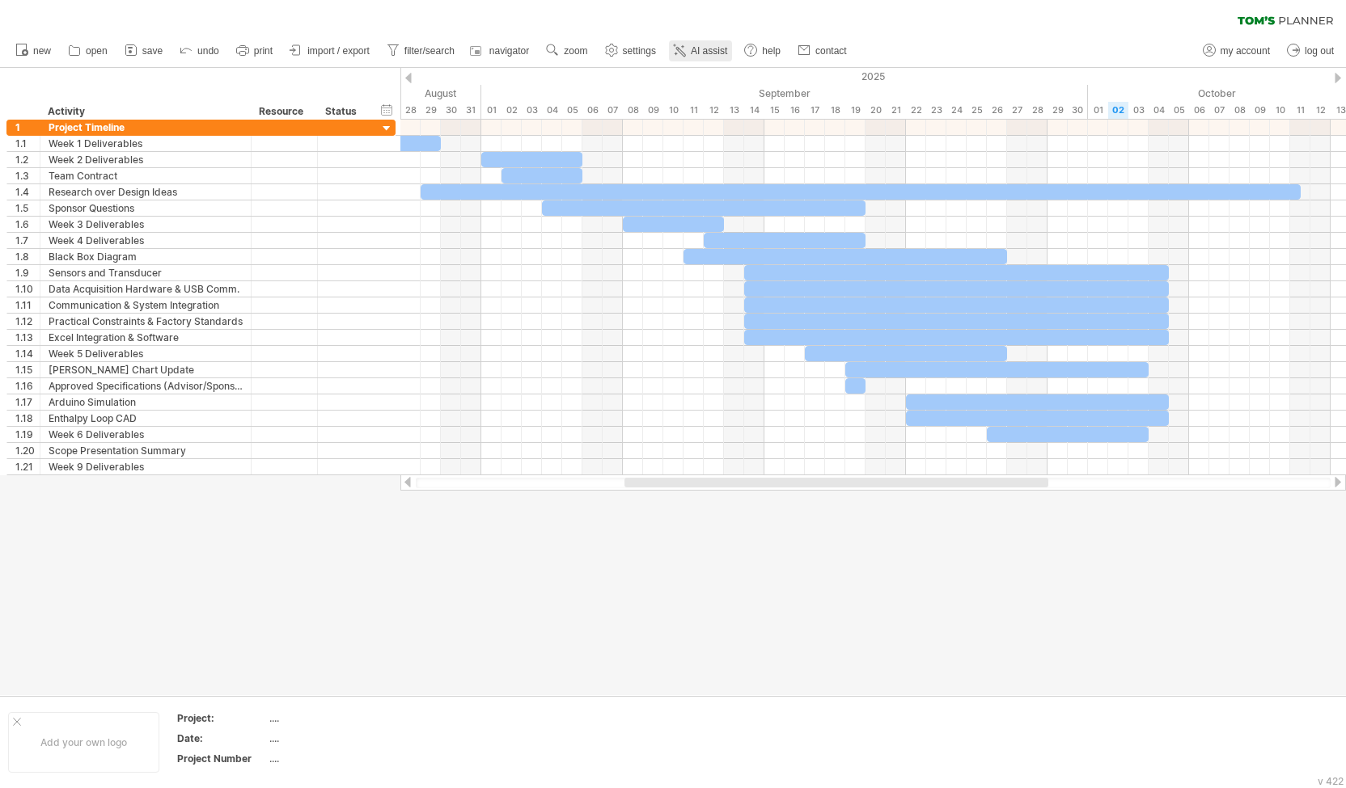
click at [691, 55] on link "AI assist" at bounding box center [700, 50] width 63 height 21
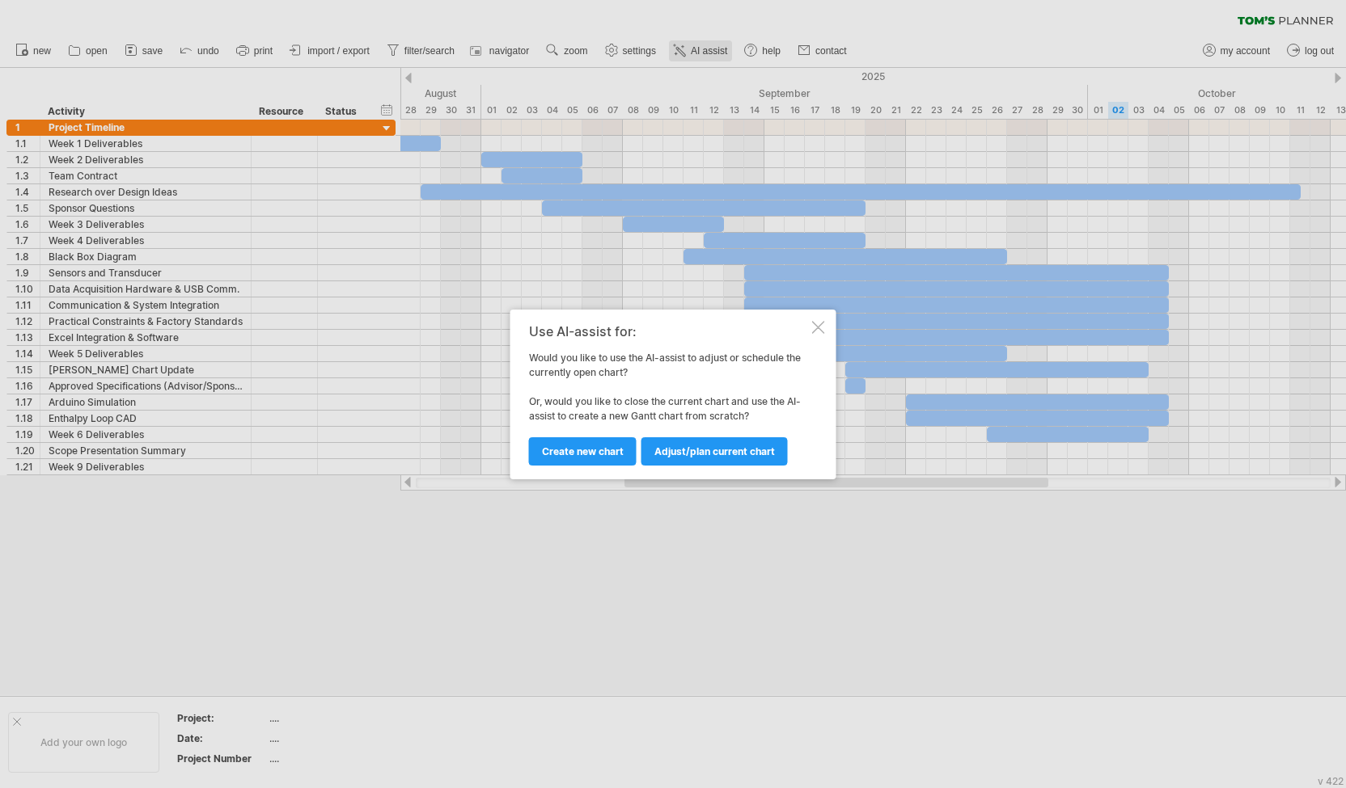
click at [691, 55] on div at bounding box center [673, 394] width 1346 height 788
